Goal: Information Seeking & Learning: Learn about a topic

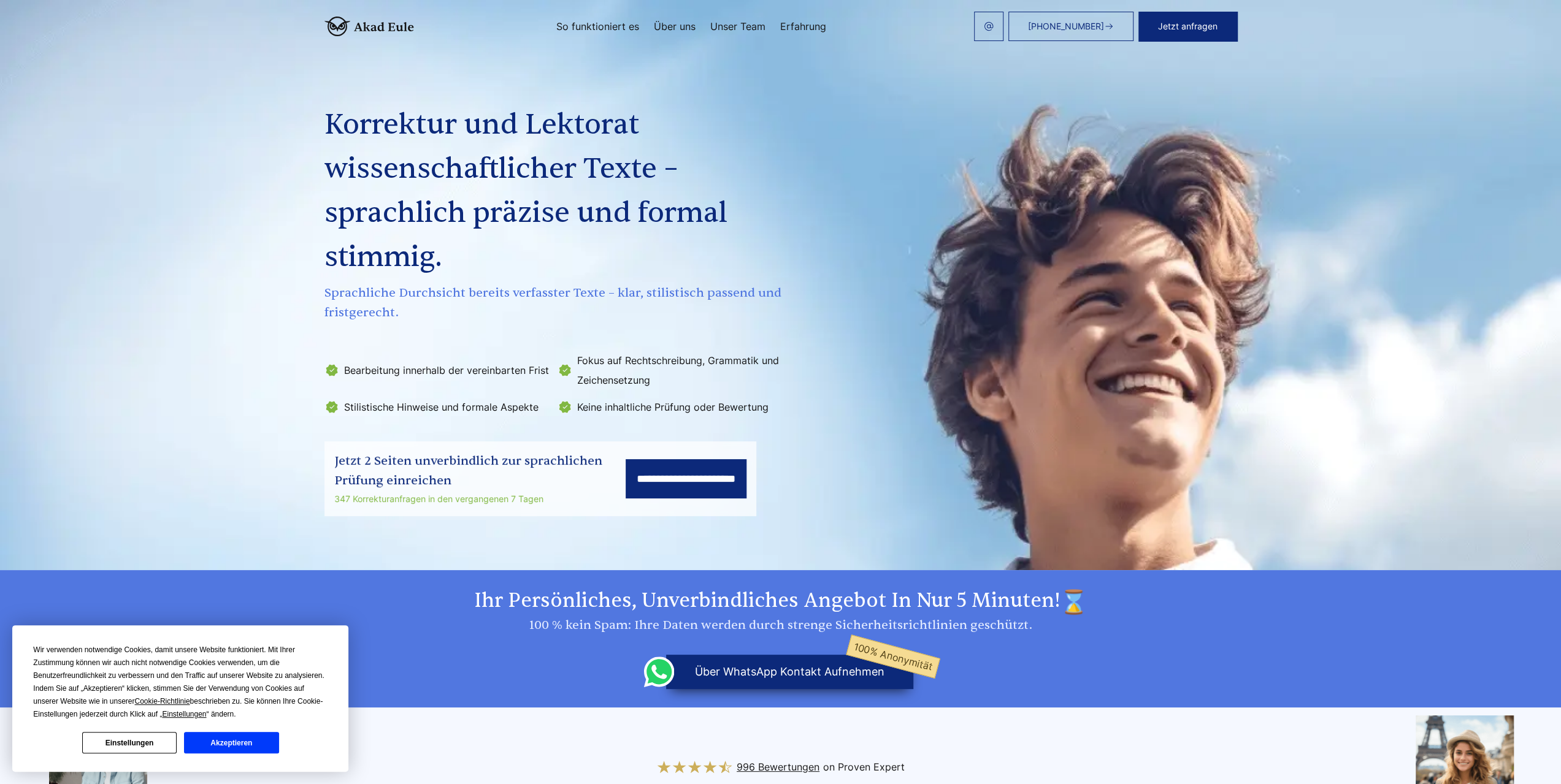
click at [243, 745] on button "Akzeptieren" at bounding box center [231, 743] width 95 height 22
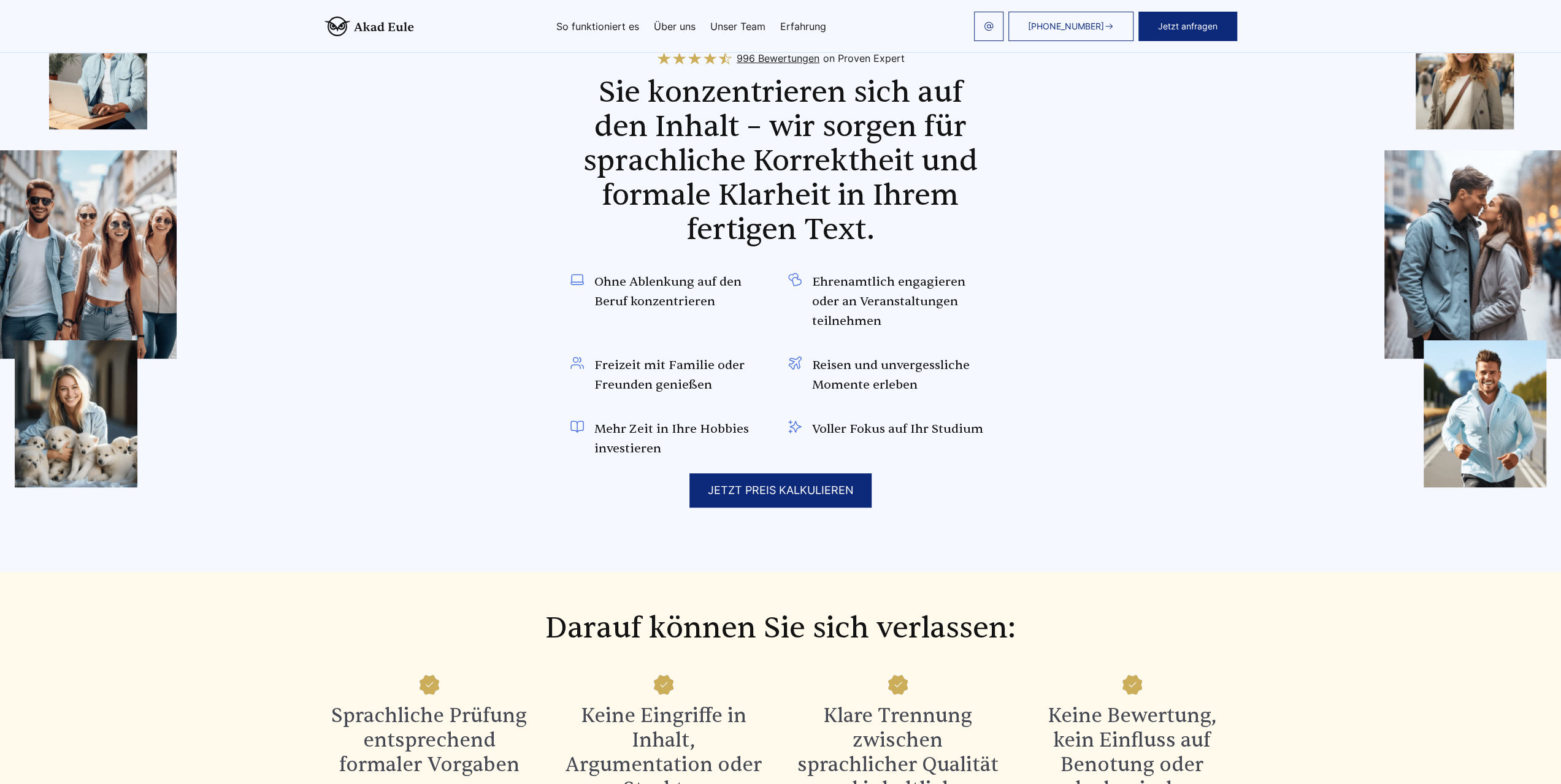
scroll to position [736, 0]
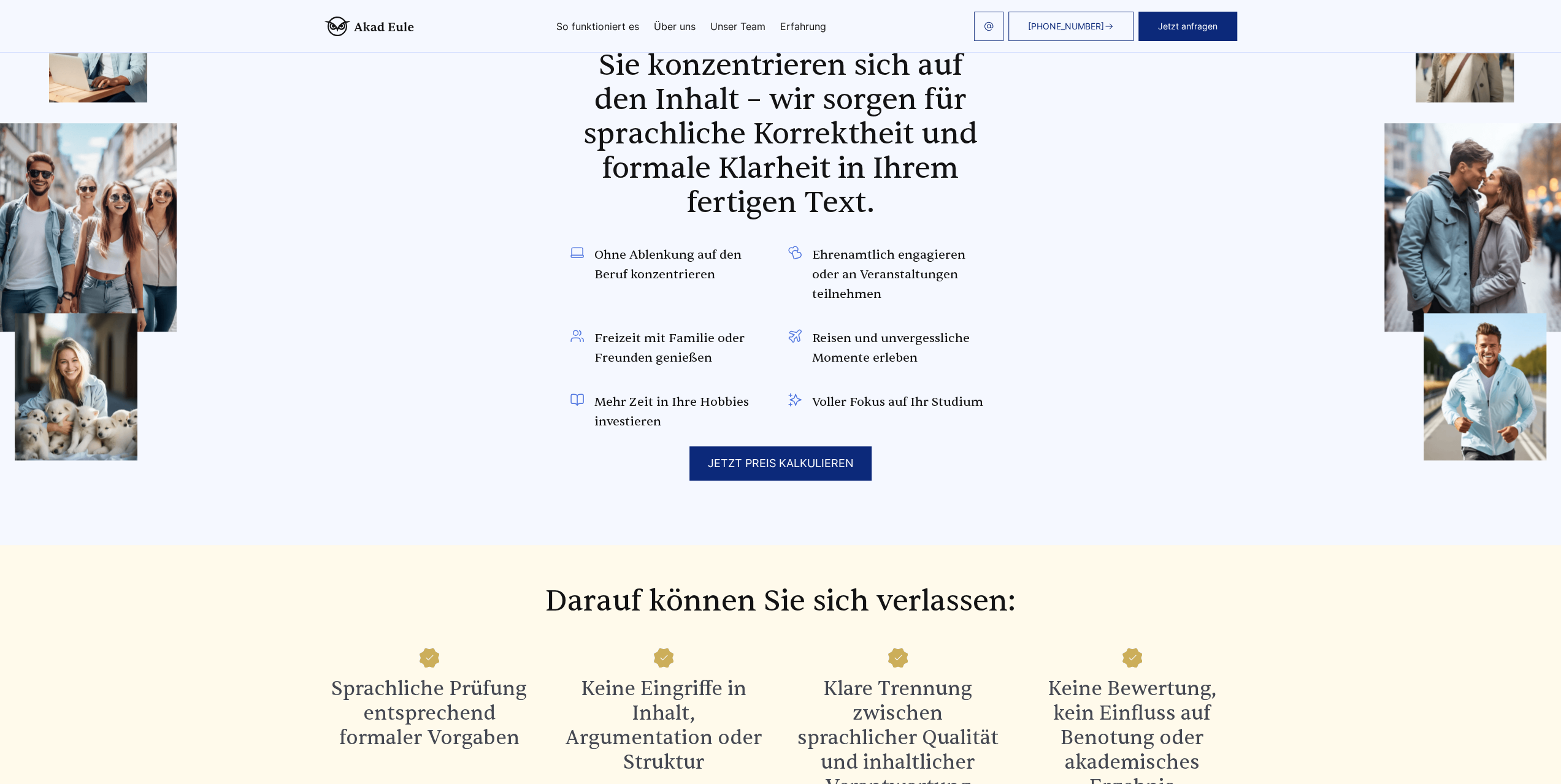
click at [795, 469] on div "JETZT PREIS KALKULIEREN" at bounding box center [780, 464] width 182 height 34
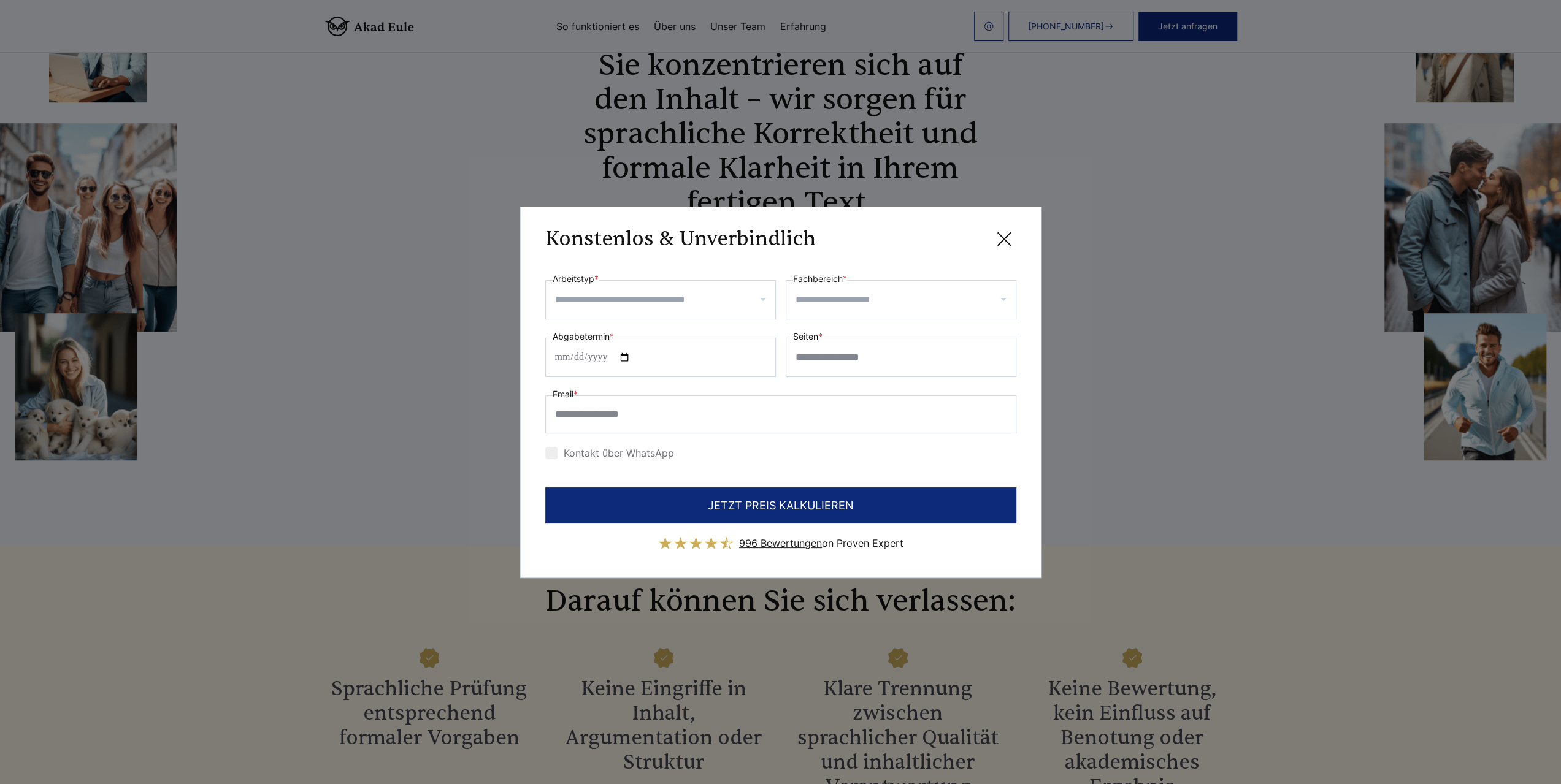
scroll to position [0, 0]
click at [765, 302] on input "Arbeitstyp *" at bounding box center [665, 299] width 220 height 20
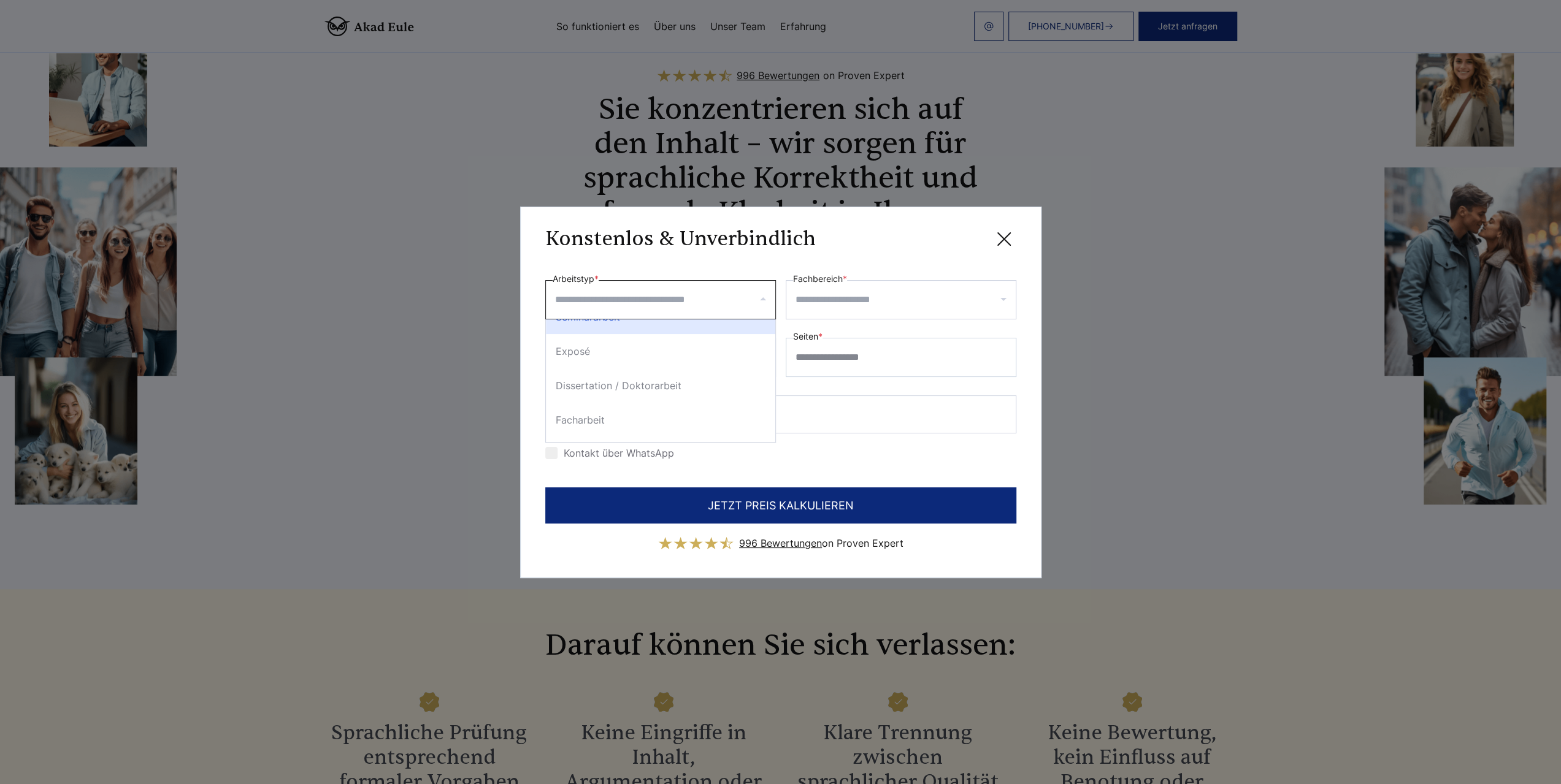
scroll to position [675, 0]
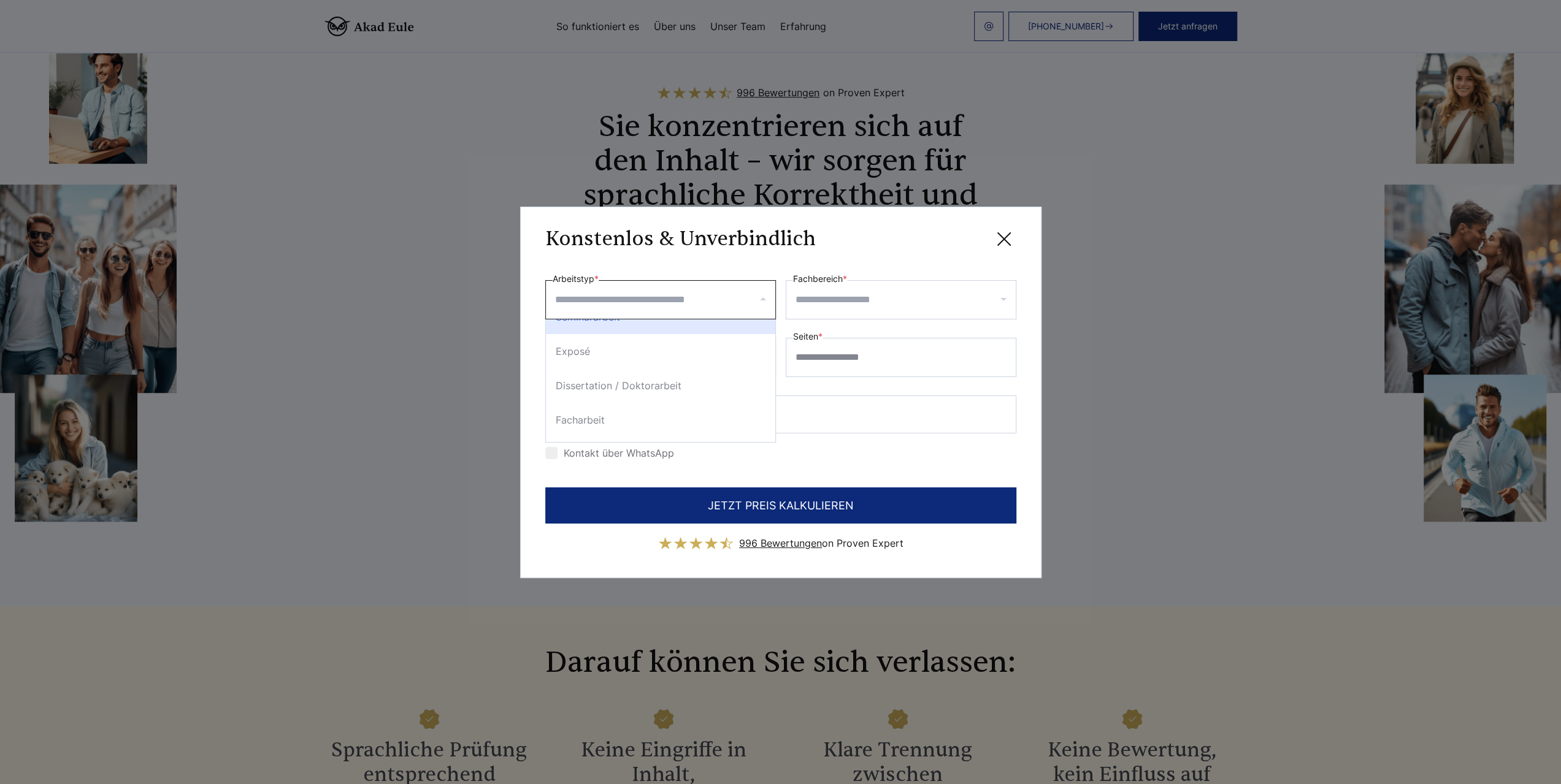
click at [914, 299] on input "Fachbereich *" at bounding box center [906, 299] width 220 height 20
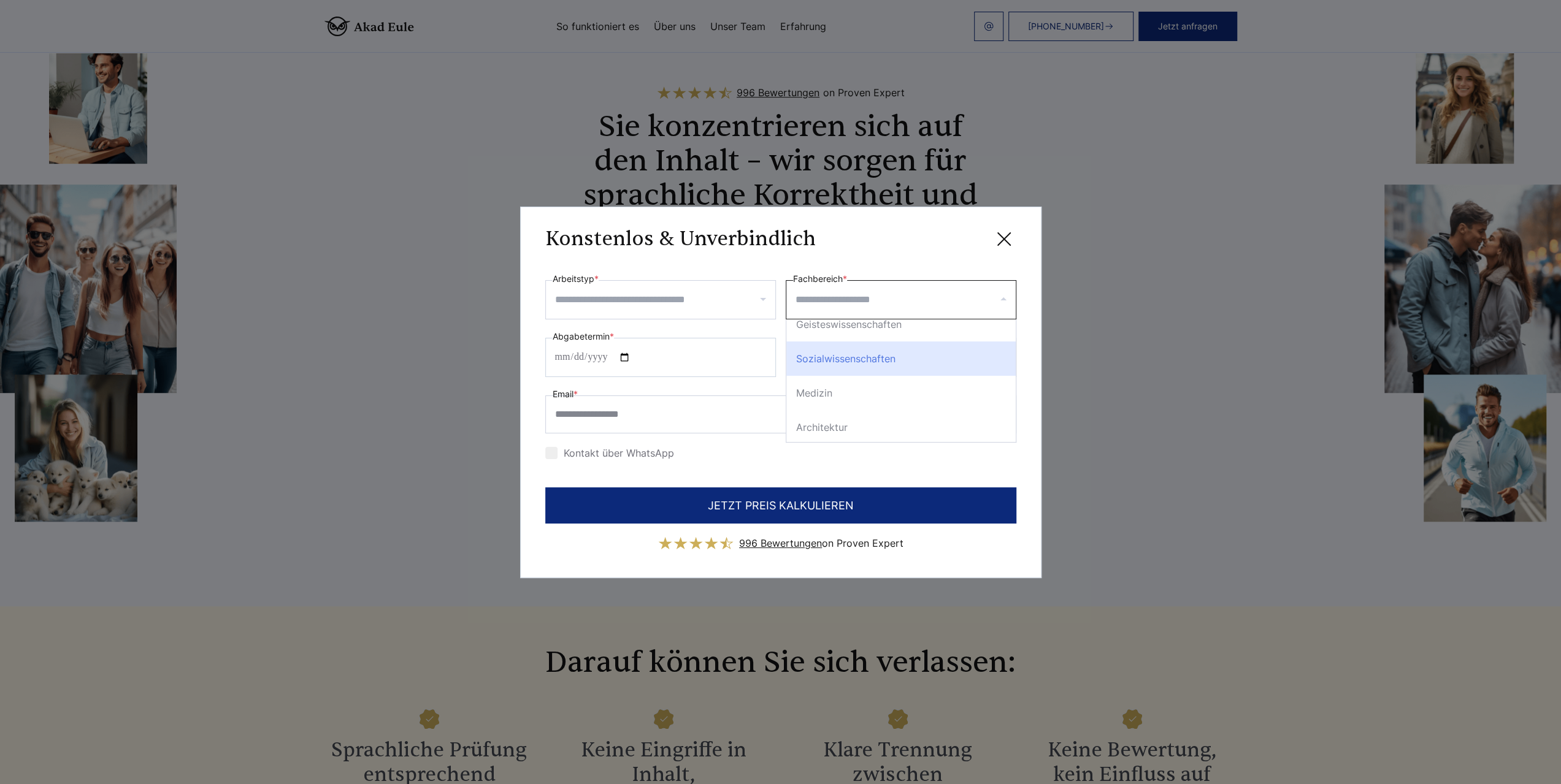
click at [1003, 241] on icon at bounding box center [1004, 239] width 12 height 12
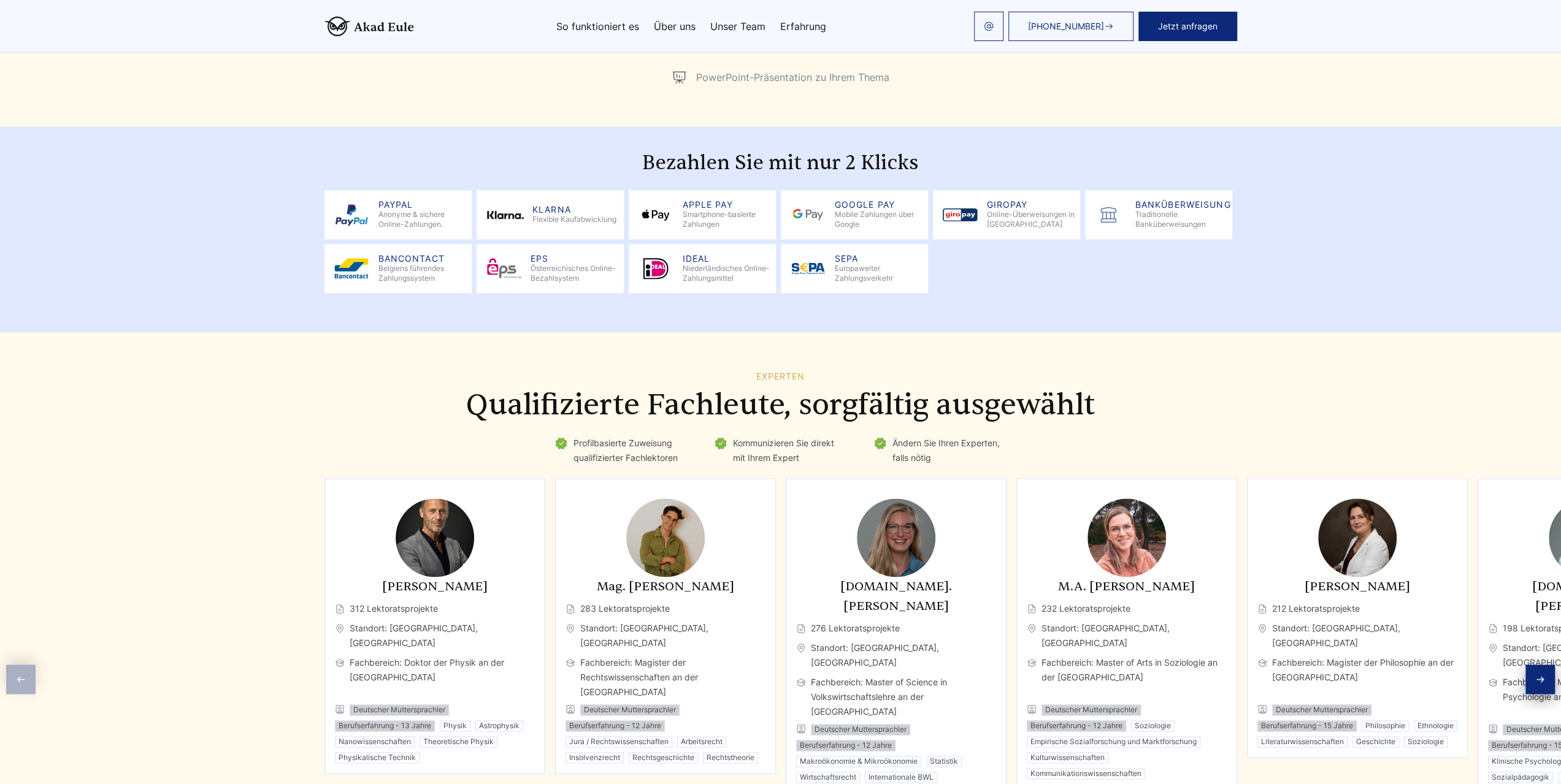
scroll to position [1656, 0]
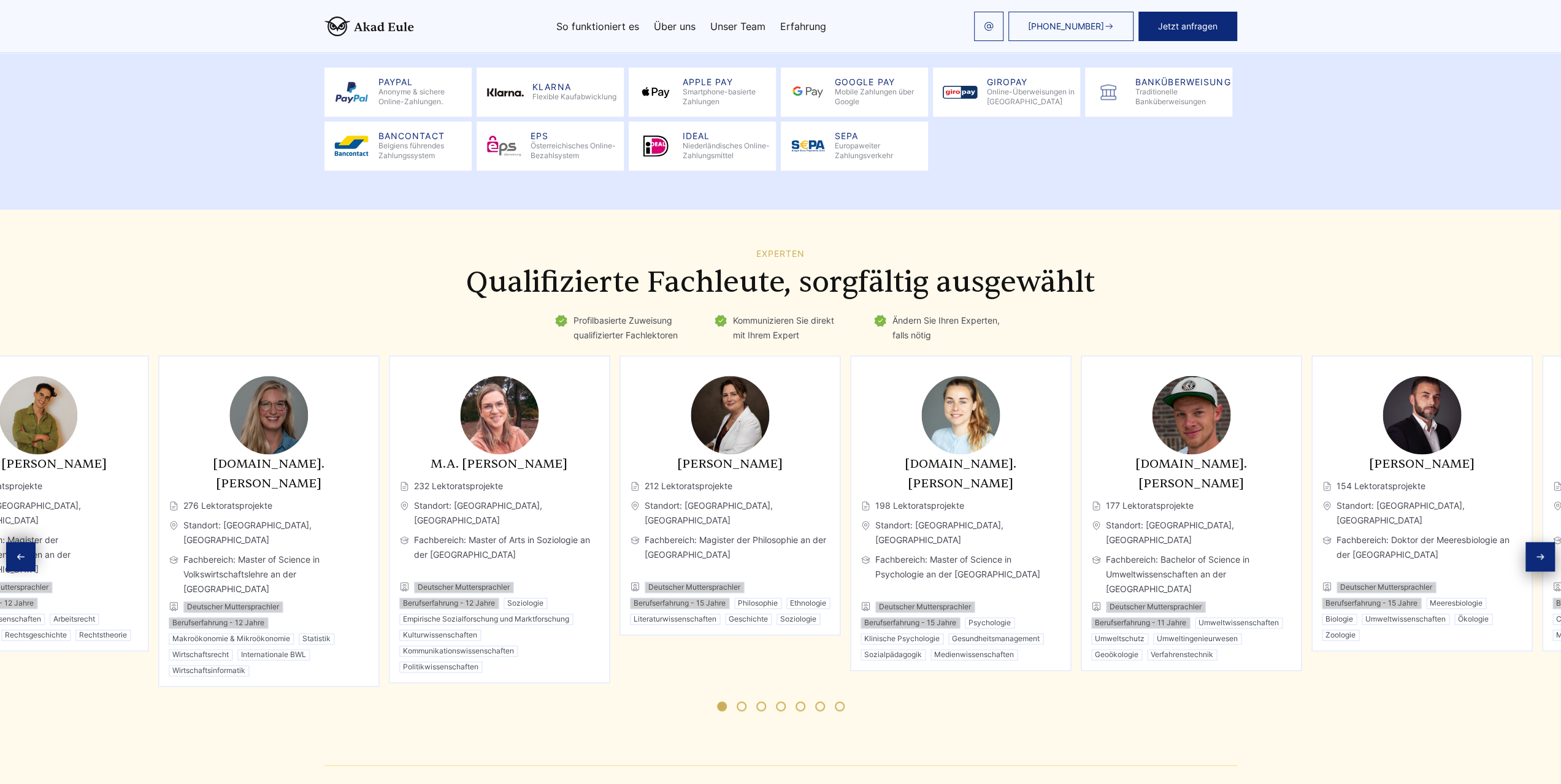
click at [630, 508] on div "[PERSON_NAME] 212 Lektoratsprojekte Standort: [GEOGRAPHIC_DATA], [GEOGRAPHIC_DA…" at bounding box center [730, 539] width 200 height 170
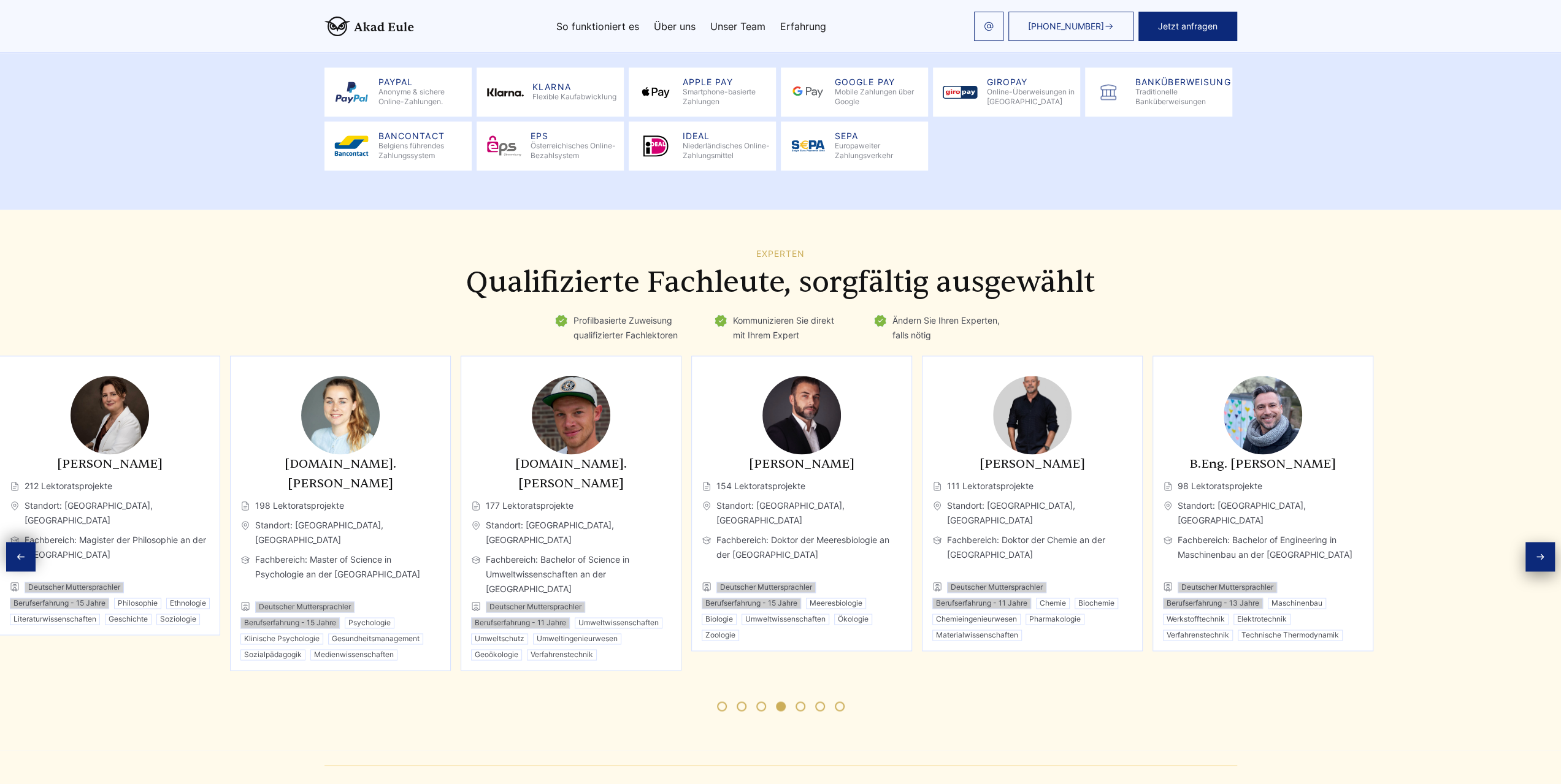
click at [800, 508] on span "Standort: [GEOGRAPHIC_DATA], [GEOGRAPHIC_DATA]" at bounding box center [801, 513] width 200 height 29
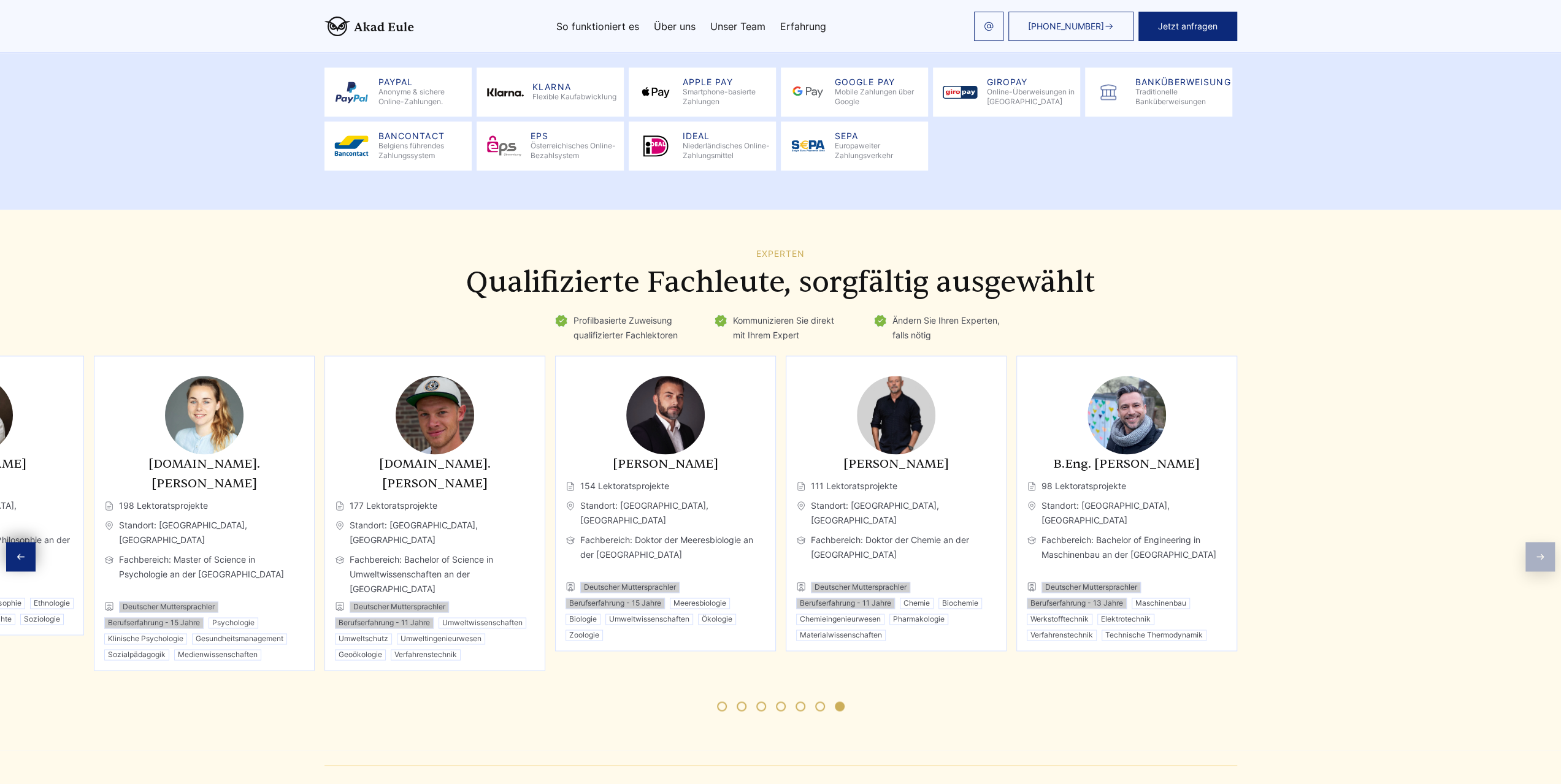
click at [1112, 499] on span "Standort: [GEOGRAPHIC_DATA], [GEOGRAPHIC_DATA]" at bounding box center [1127, 513] width 200 height 29
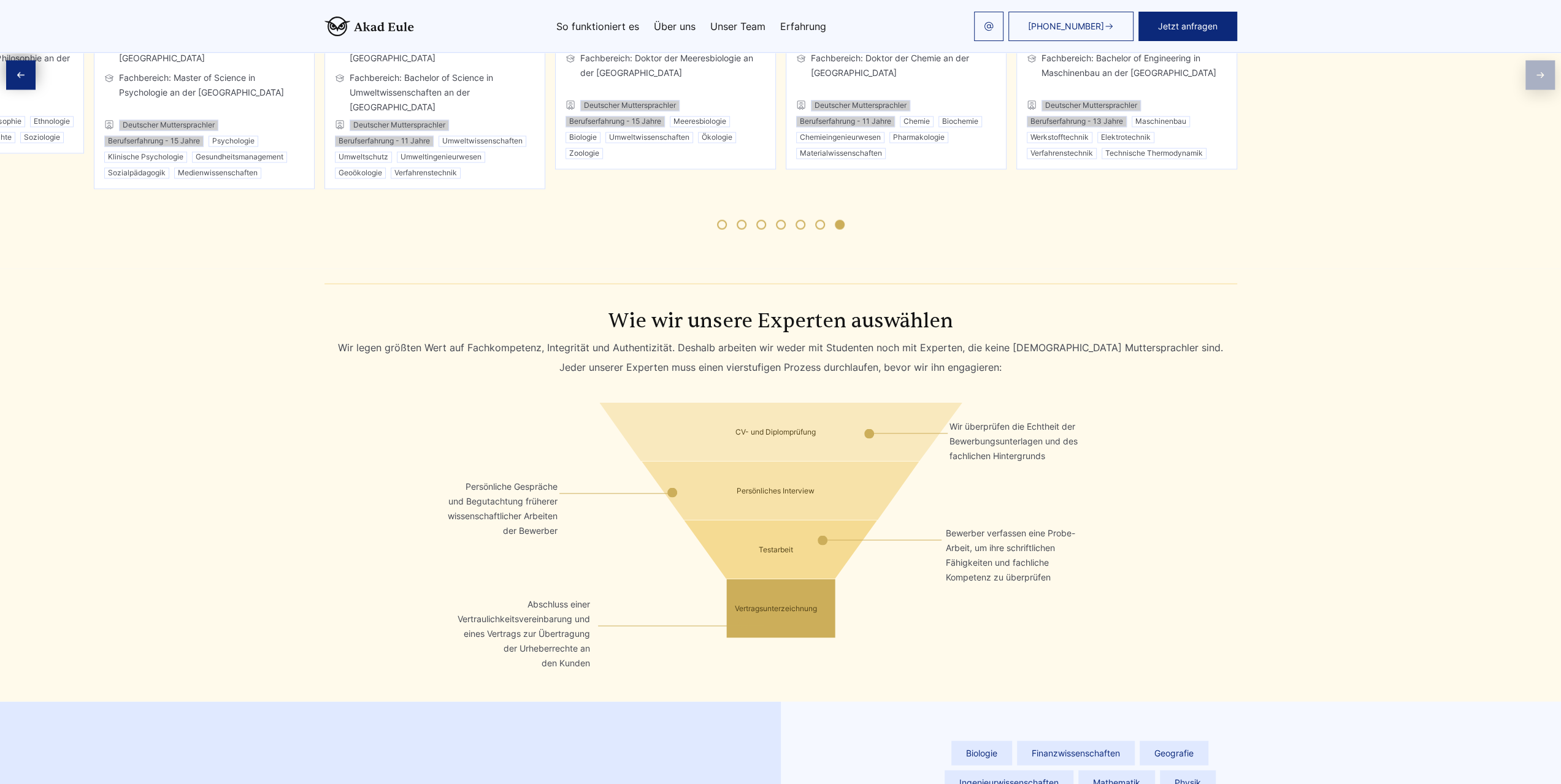
scroll to position [2207, 0]
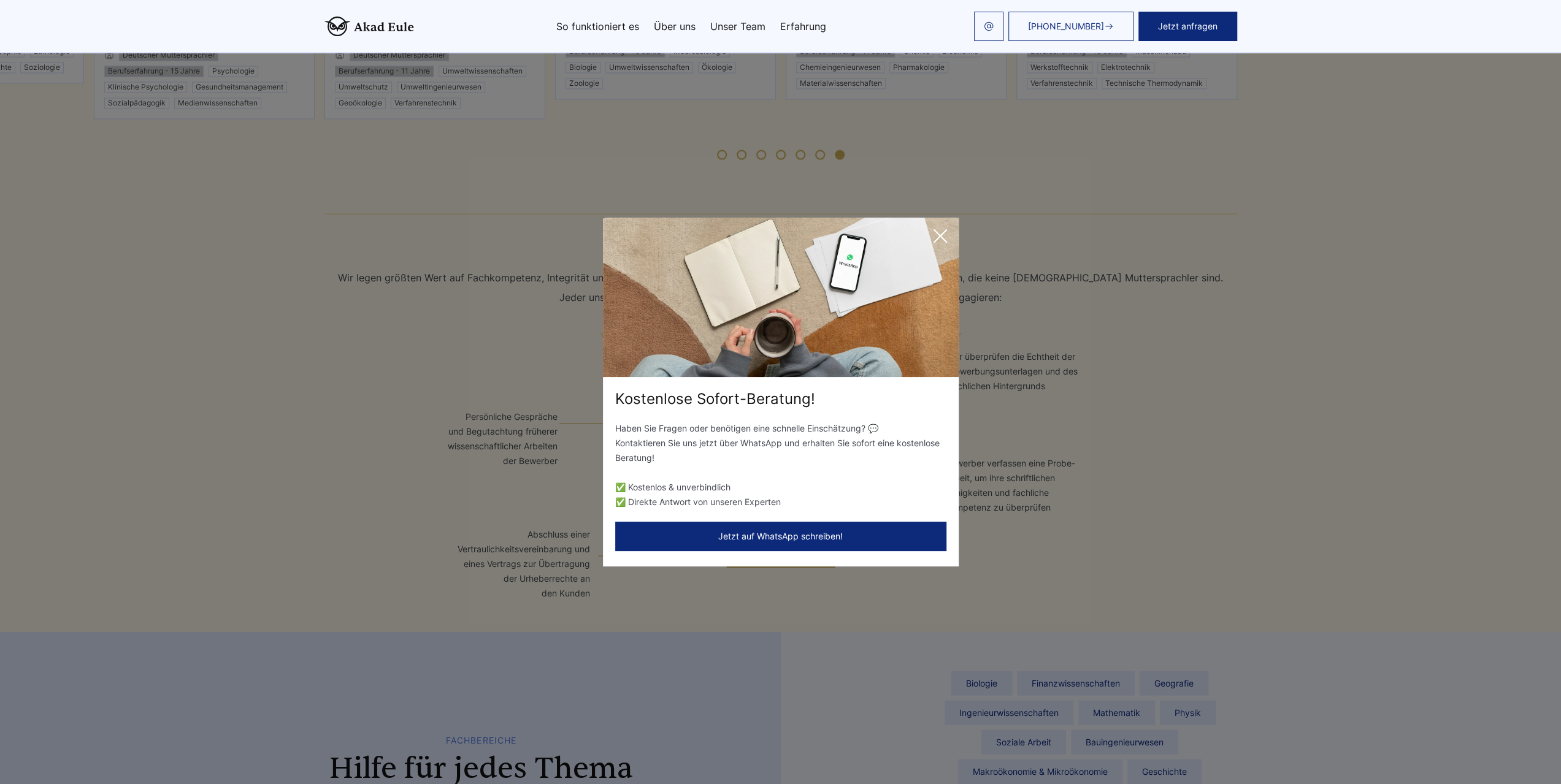
click at [942, 230] on icon at bounding box center [940, 236] width 25 height 25
